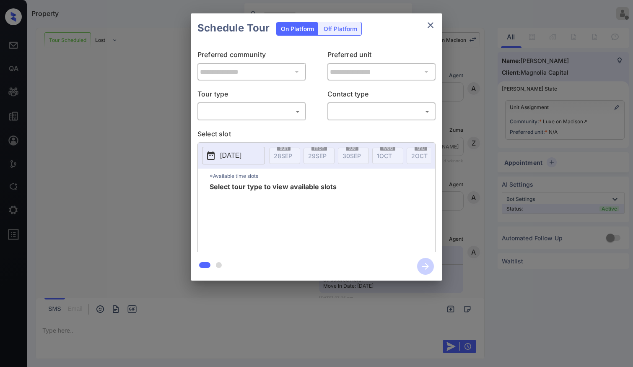
scroll to position [597, 0]
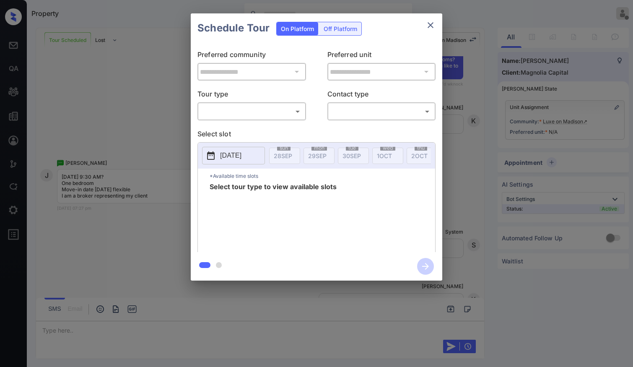
click at [263, 109] on body "Property Vhic Offline Set yourself online Set yourself on break Profile Switch …" at bounding box center [316, 183] width 633 height 367
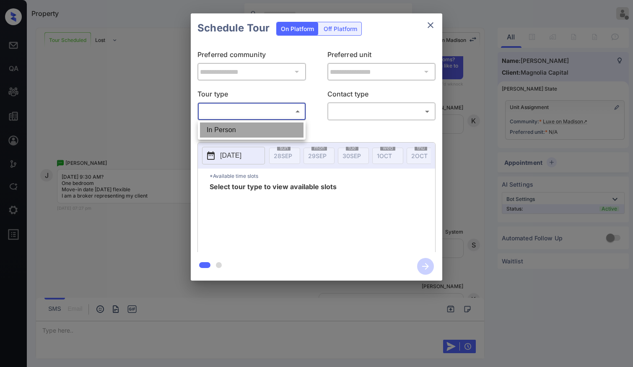
click at [238, 128] on li "In Person" at bounding box center [251, 129] width 103 height 15
type input "********"
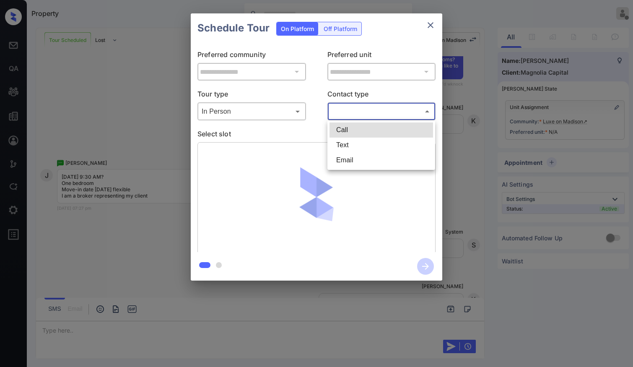
click at [357, 106] on body "Property Vhic Offline Set yourself online Set yourself on break Profile Switch …" at bounding box center [316, 183] width 633 height 367
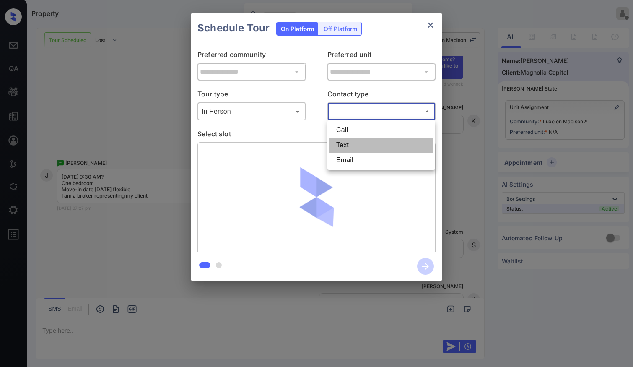
click at [346, 144] on li "Text" at bounding box center [380, 144] width 103 height 15
type input "****"
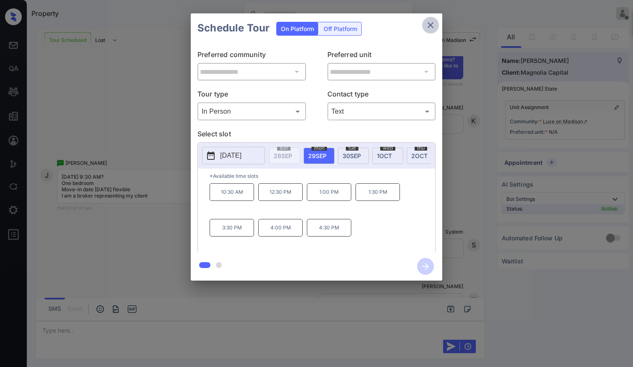
click at [430, 25] on icon "close" at bounding box center [430, 25] width 6 height 6
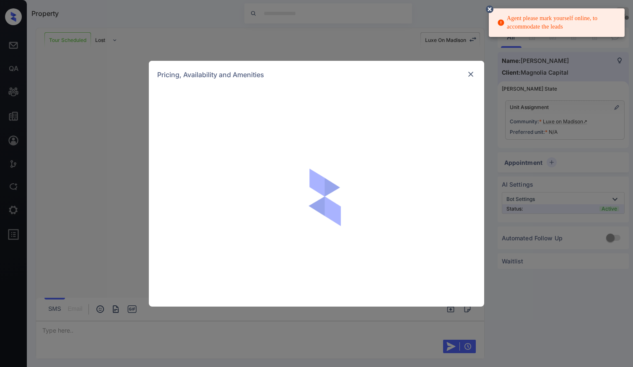
scroll to position [565, 0]
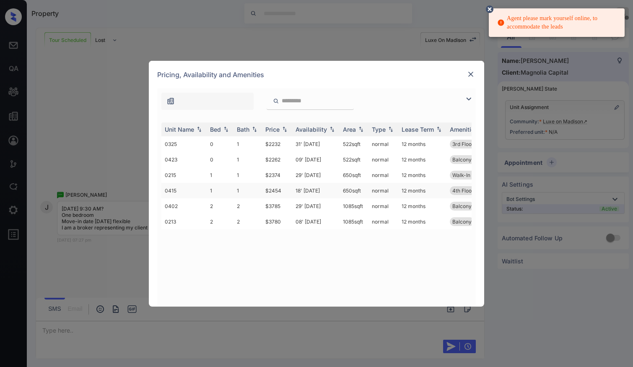
click at [273, 187] on td "$2454" at bounding box center [277, 191] width 30 height 16
click at [273, 188] on td "$2454" at bounding box center [277, 191] width 30 height 16
click at [272, 188] on td "$2454" at bounding box center [277, 191] width 30 height 16
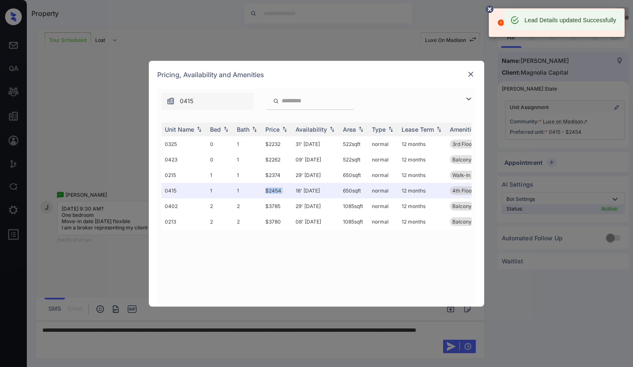
click at [471, 74] on img at bounding box center [470, 74] width 8 height 8
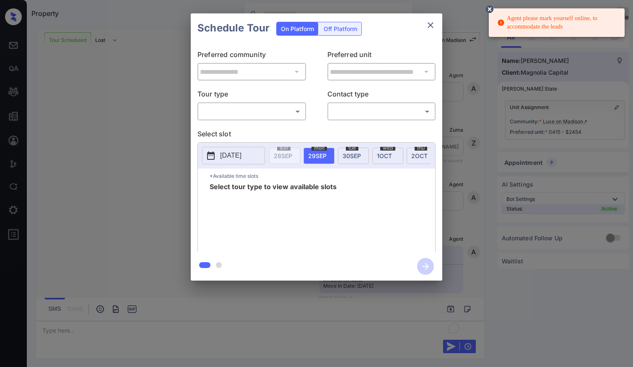
scroll to position [565, 0]
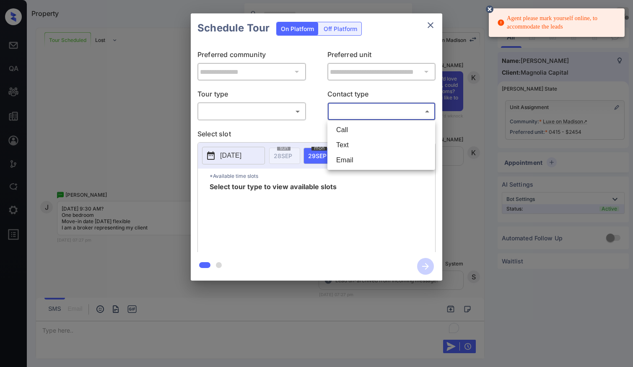
click at [366, 111] on body "Agent please mark yourself online, to accommodate the leads Property Vhic Offli…" at bounding box center [316, 183] width 633 height 367
click at [344, 148] on li "Text" at bounding box center [380, 144] width 103 height 15
type input "****"
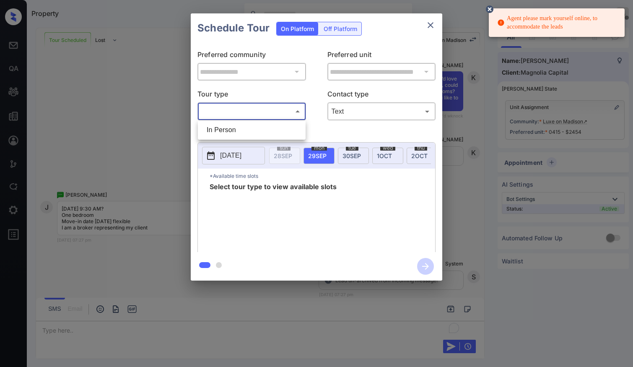
click at [283, 117] on body "Agent please mark yourself online, to accommodate the leads Property Vhic Offli…" at bounding box center [316, 183] width 633 height 367
click at [241, 130] on li "In Person" at bounding box center [251, 129] width 103 height 15
type input "********"
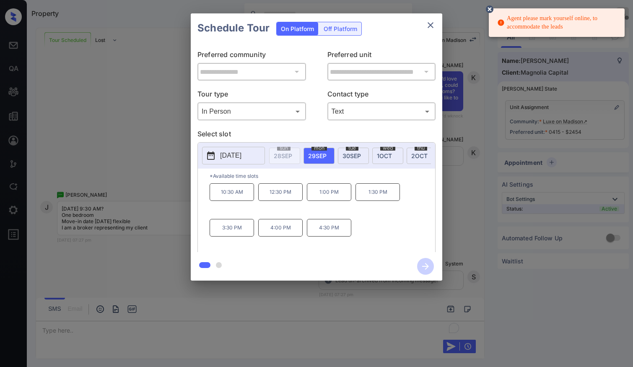
click at [352, 158] on span "30 SEP" at bounding box center [351, 155] width 18 height 7
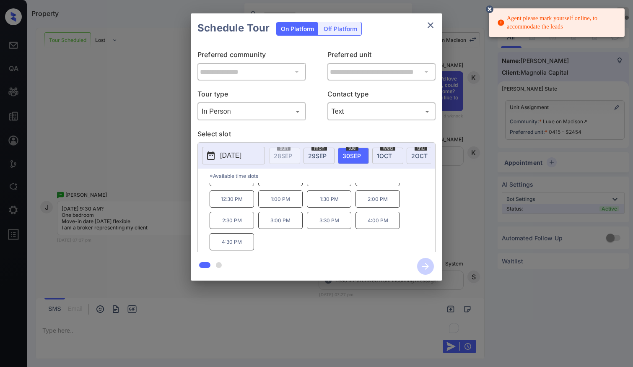
scroll to position [0, 0]
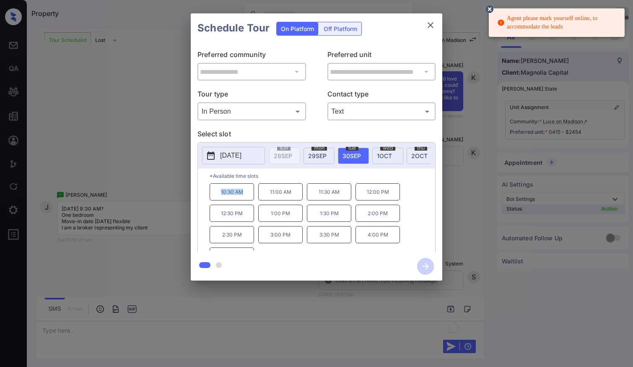
drag, startPoint x: 216, startPoint y: 197, endPoint x: 247, endPoint y: 197, distance: 31.0
click at [247, 197] on p "10:30 AM" at bounding box center [232, 191] width 44 height 17
copy p "10:30 AM"
click at [123, 278] on div "**********" at bounding box center [316, 147] width 633 height 294
